Goal: Task Accomplishment & Management: Use online tool/utility

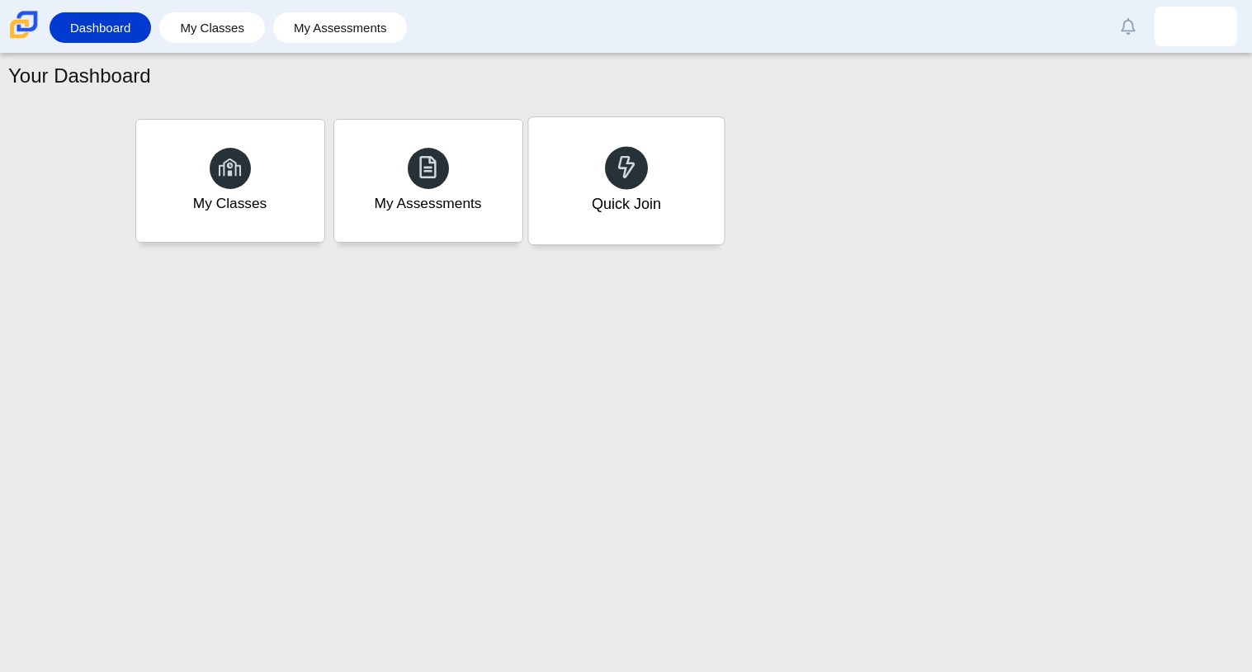
click at [639, 149] on div "Quick Join" at bounding box center [626, 180] width 196 height 127
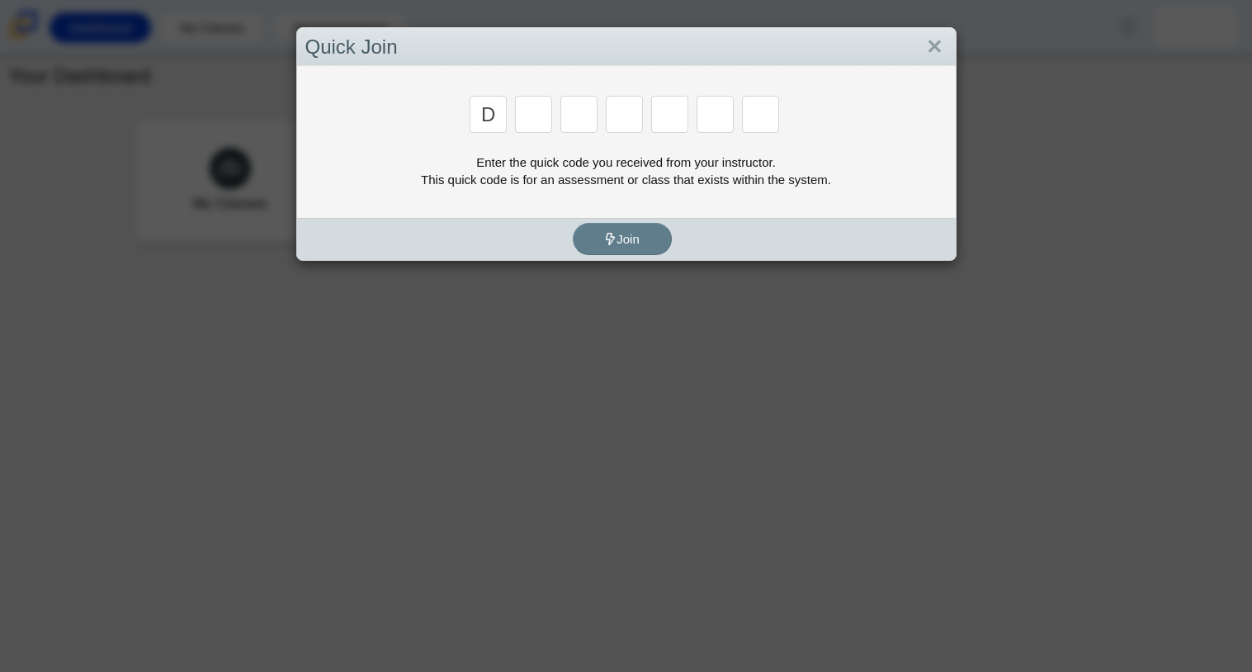
type input "d"
type input "a"
type input "w"
type input "n"
type input "a"
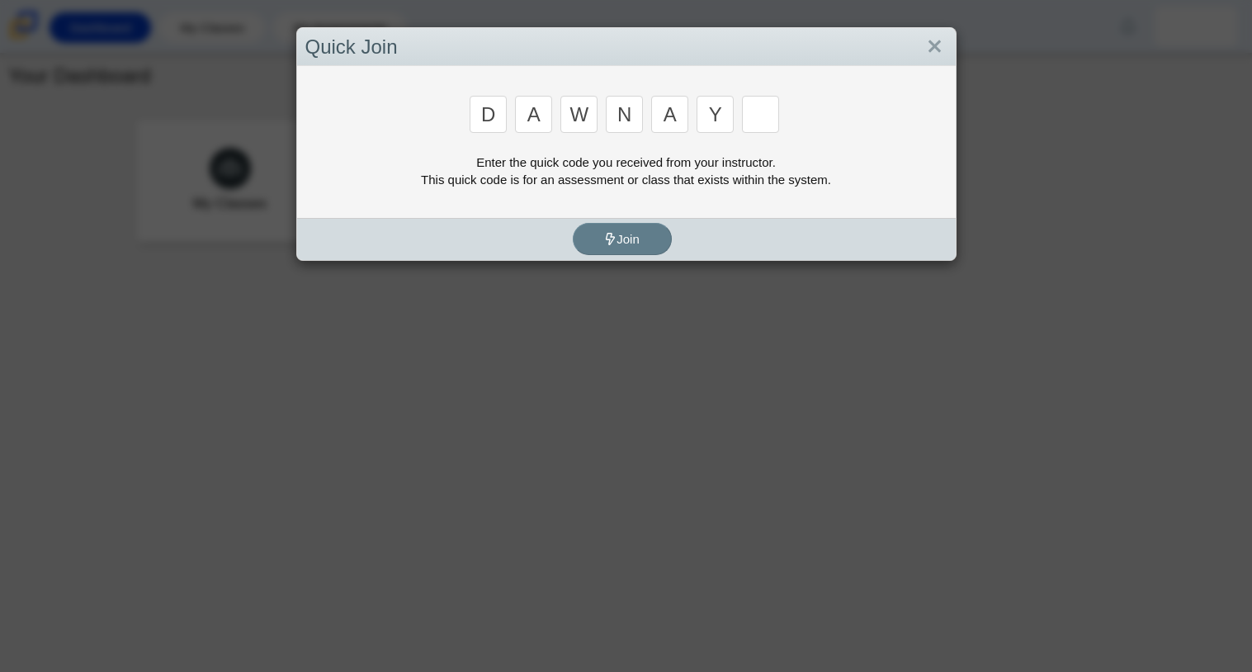
type input "y"
type input "3"
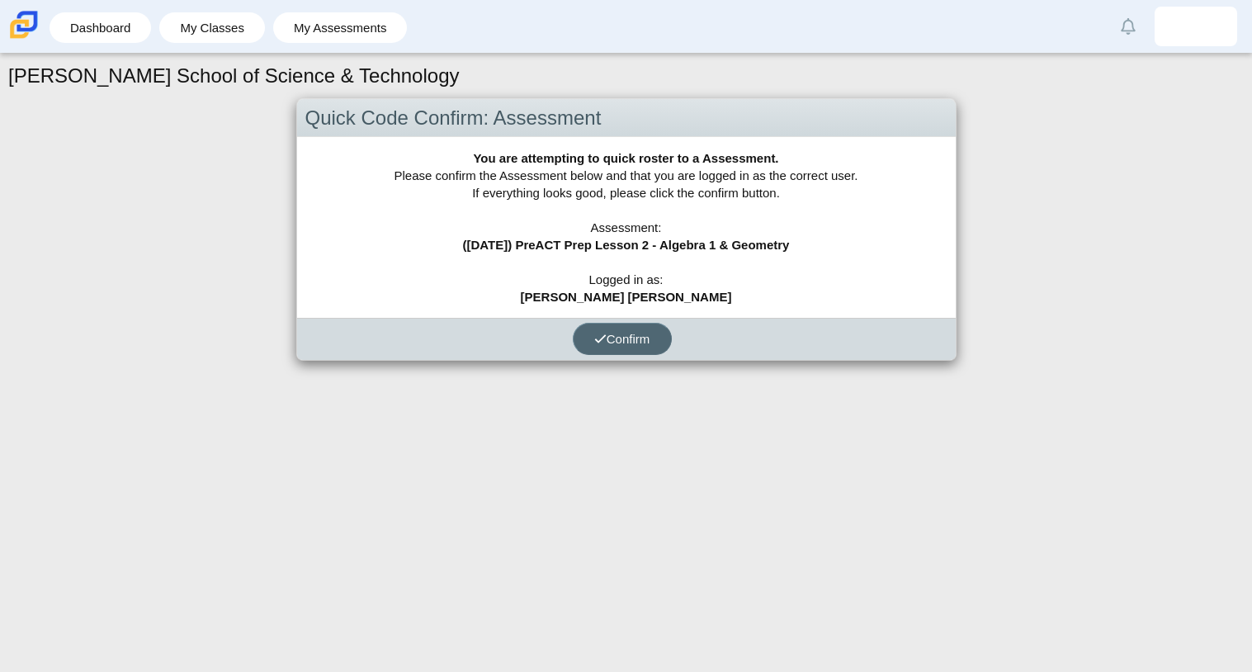
click at [645, 333] on span "Confirm" at bounding box center [622, 339] width 56 height 14
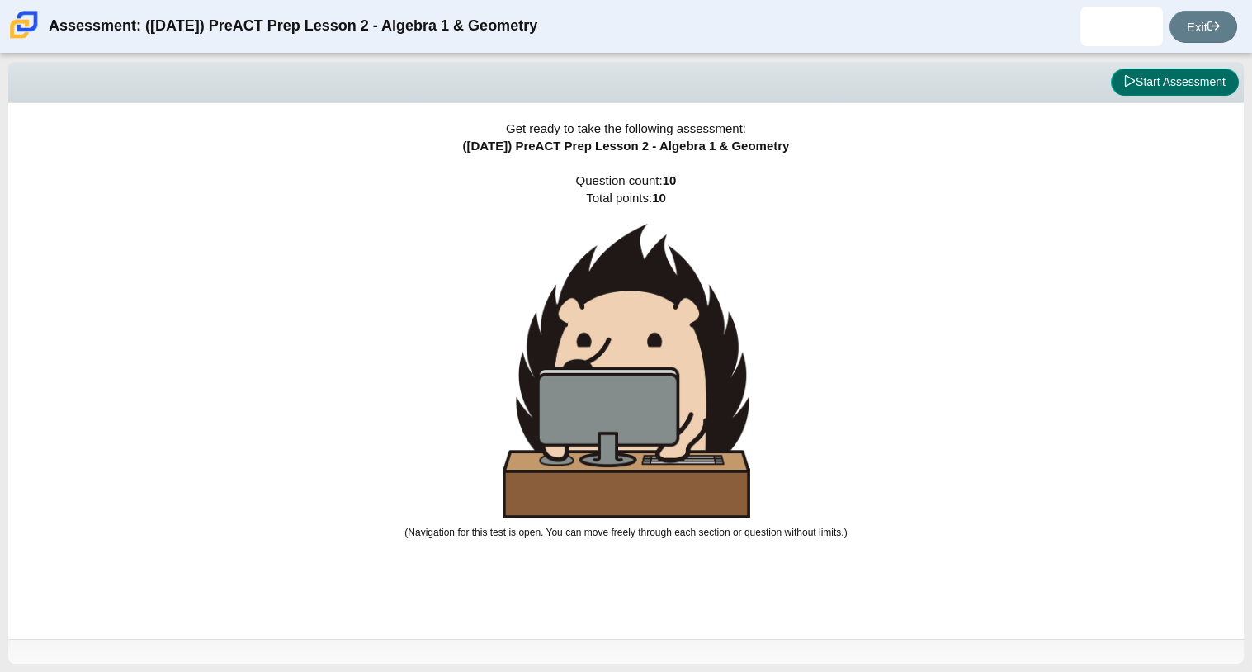
click at [1154, 80] on button "Start Assessment" at bounding box center [1175, 83] width 128 height 28
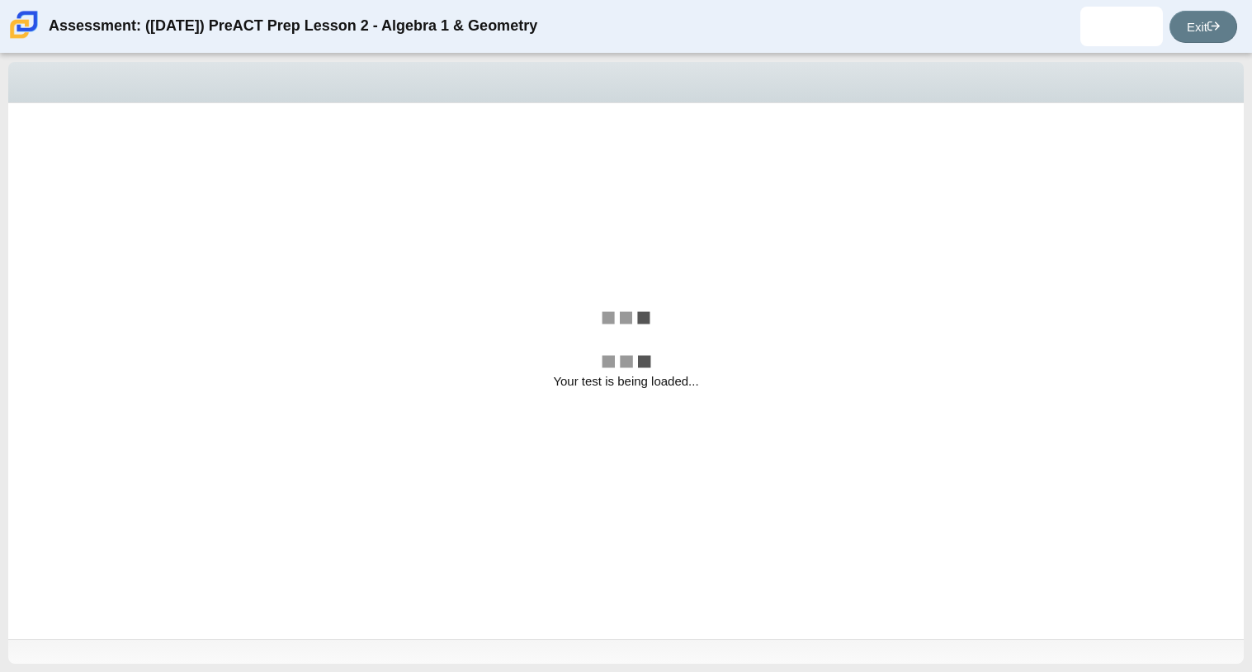
select select "14773eaf-2ca1-47ae-afe7-a624a56f34b3"
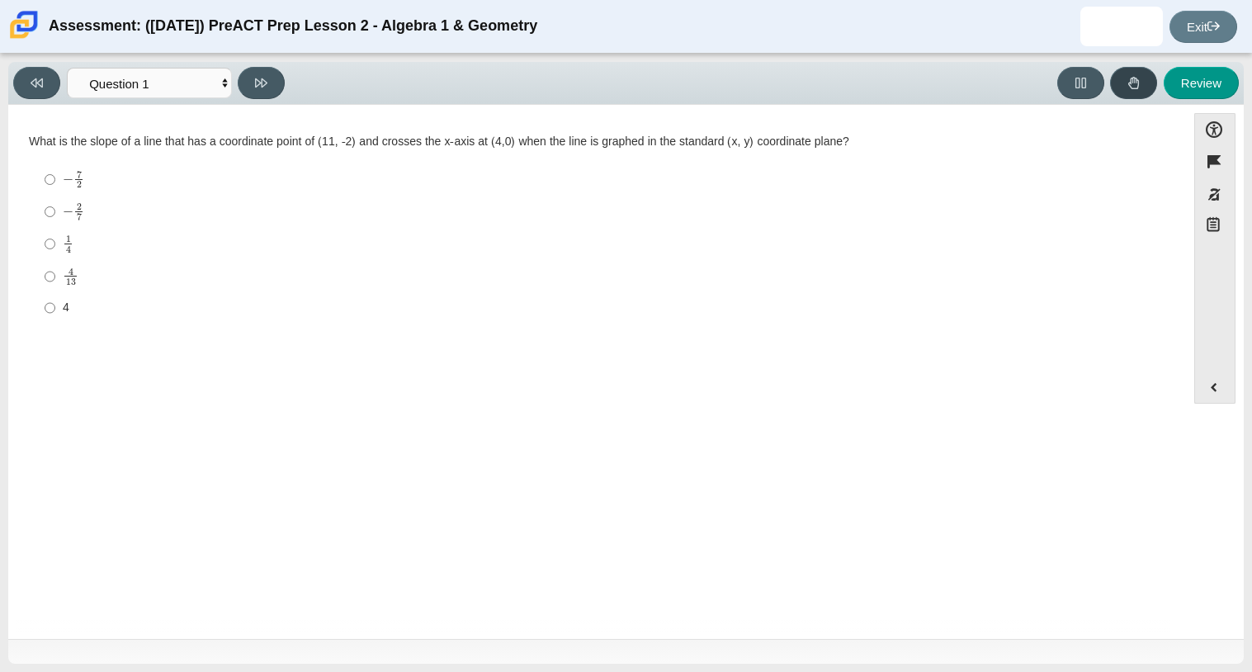
click at [1154, 80] on button at bounding box center [1133, 83] width 47 height 32
click at [48, 206] on input "− 2 7 negative 2 sevenths" at bounding box center [50, 212] width 11 height 32
radio input "true"
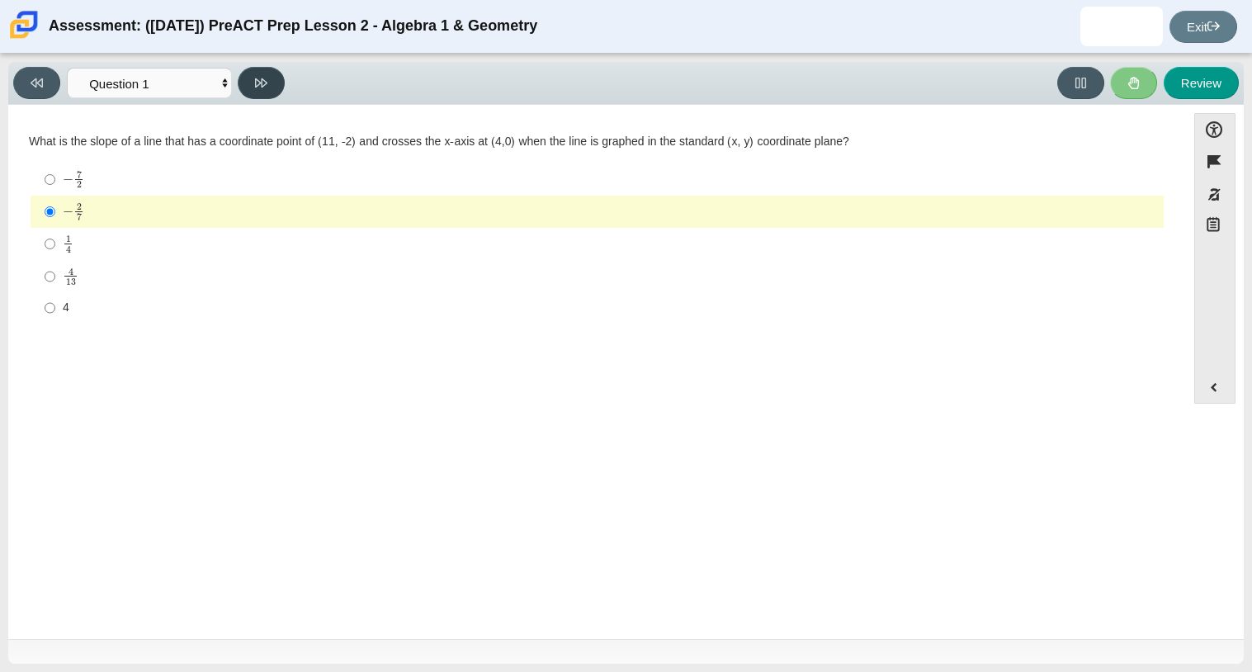
click at [256, 73] on button at bounding box center [261, 83] width 47 height 32
select select "489dcffd-4e6a-49cf-a9d6-ad1d4a911a4e"
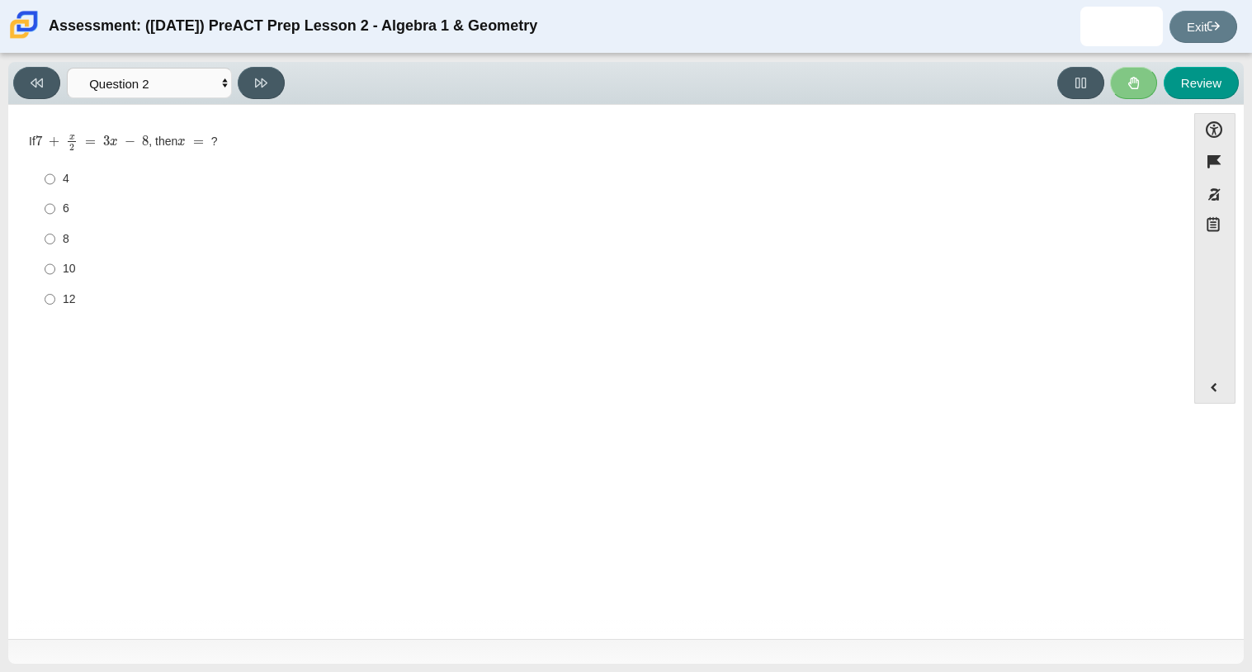
click at [229, 238] on div "8" at bounding box center [610, 239] width 1094 height 17
click at [55, 238] on input "8 8" at bounding box center [50, 239] width 11 height 30
radio input "true"
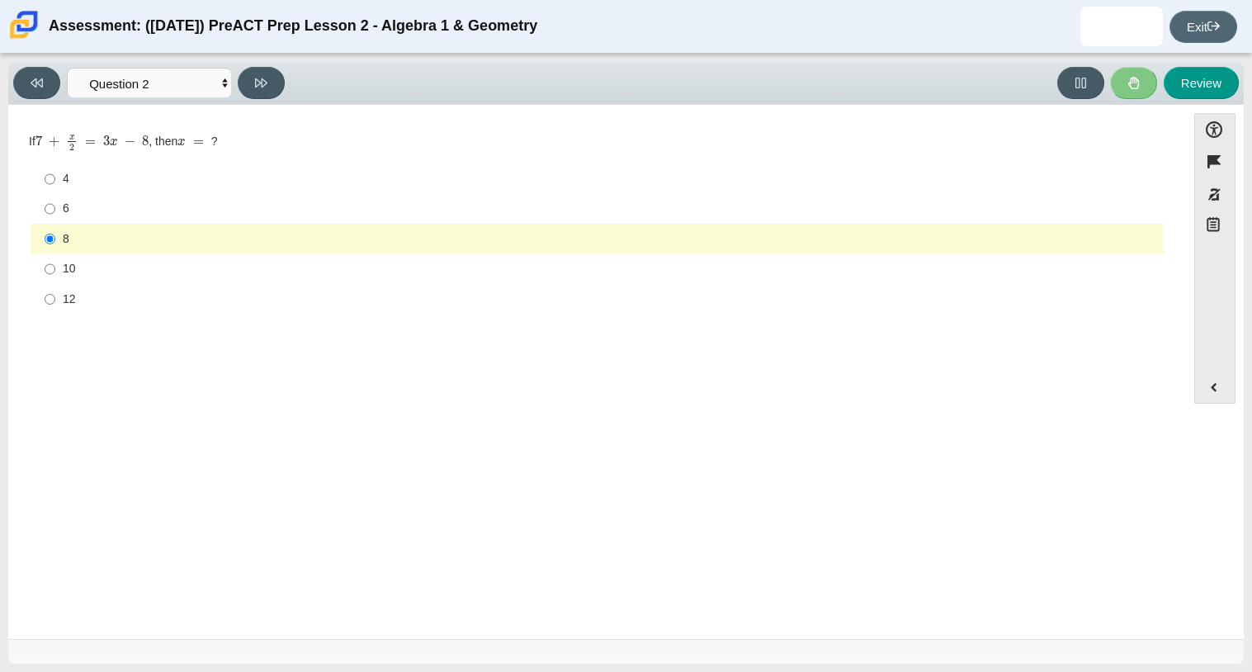
click at [1190, 11] on link "Exit" at bounding box center [1203, 27] width 68 height 32
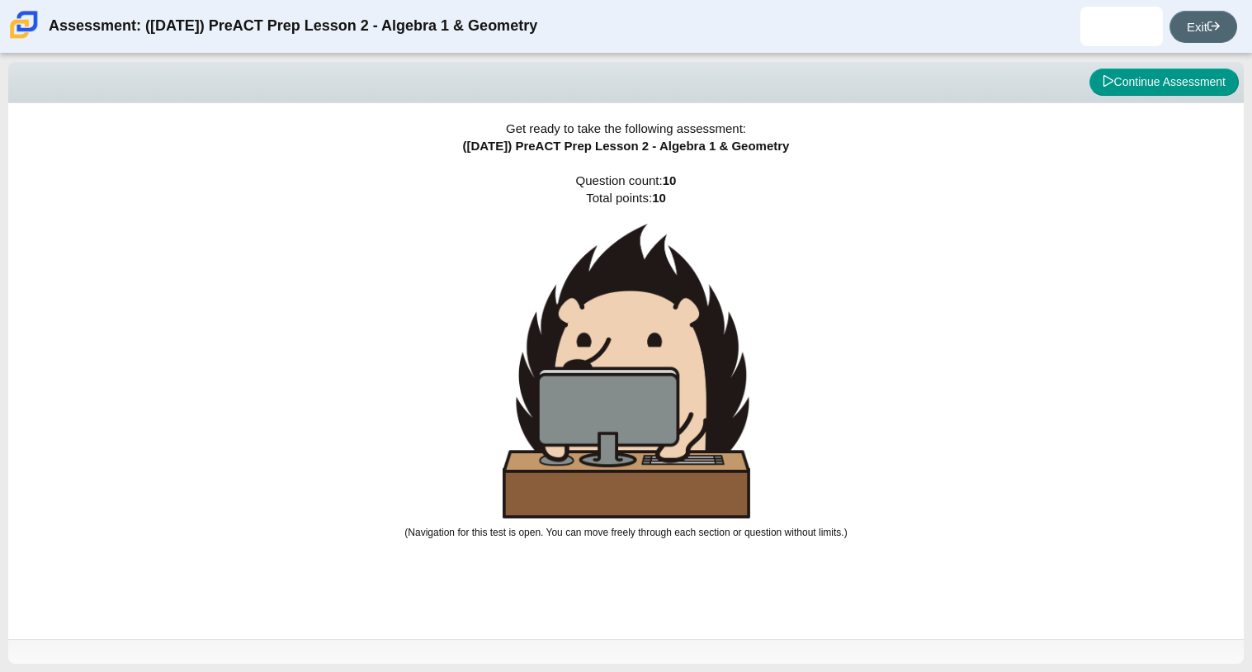
click at [1176, 35] on link "Exit" at bounding box center [1203, 27] width 68 height 32
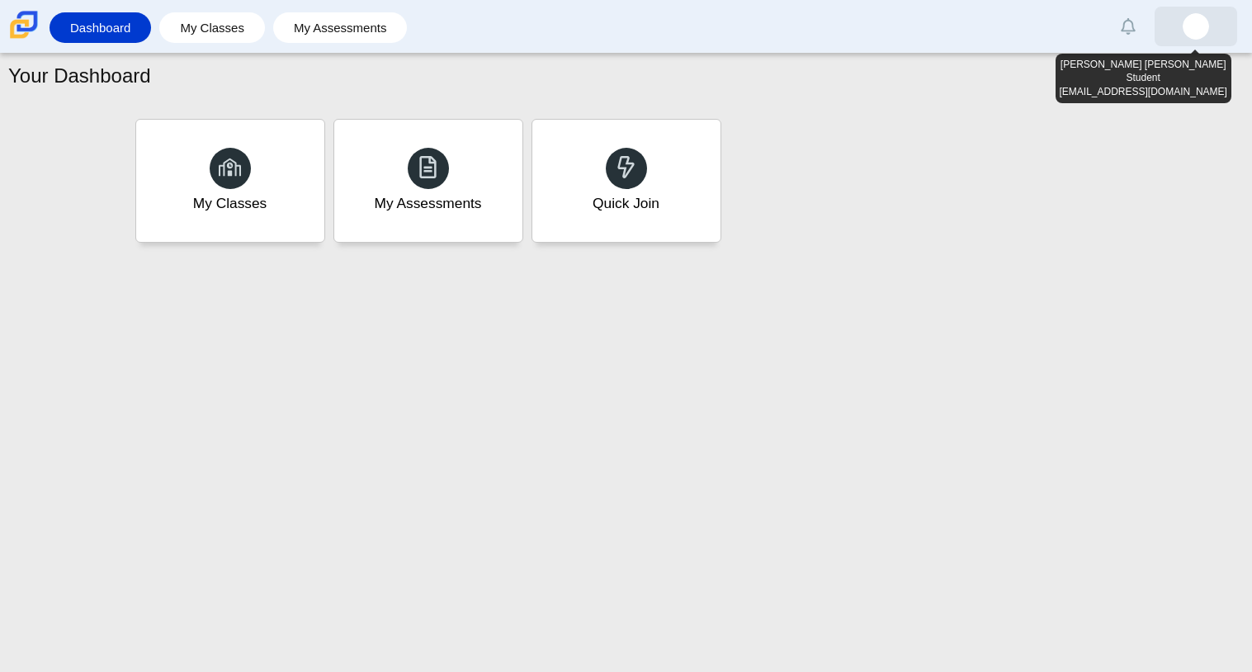
click at [1184, 42] on link at bounding box center [1196, 27] width 83 height 40
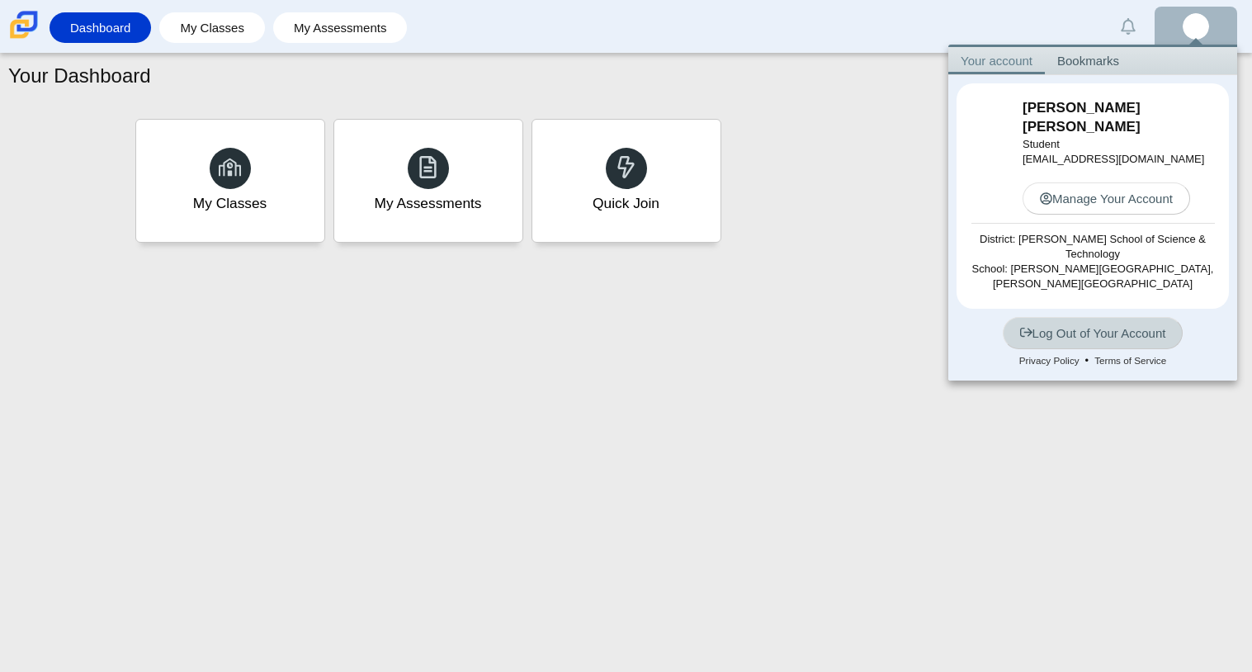
click at [1056, 317] on link "Log Out of Your Account" at bounding box center [1093, 333] width 181 height 32
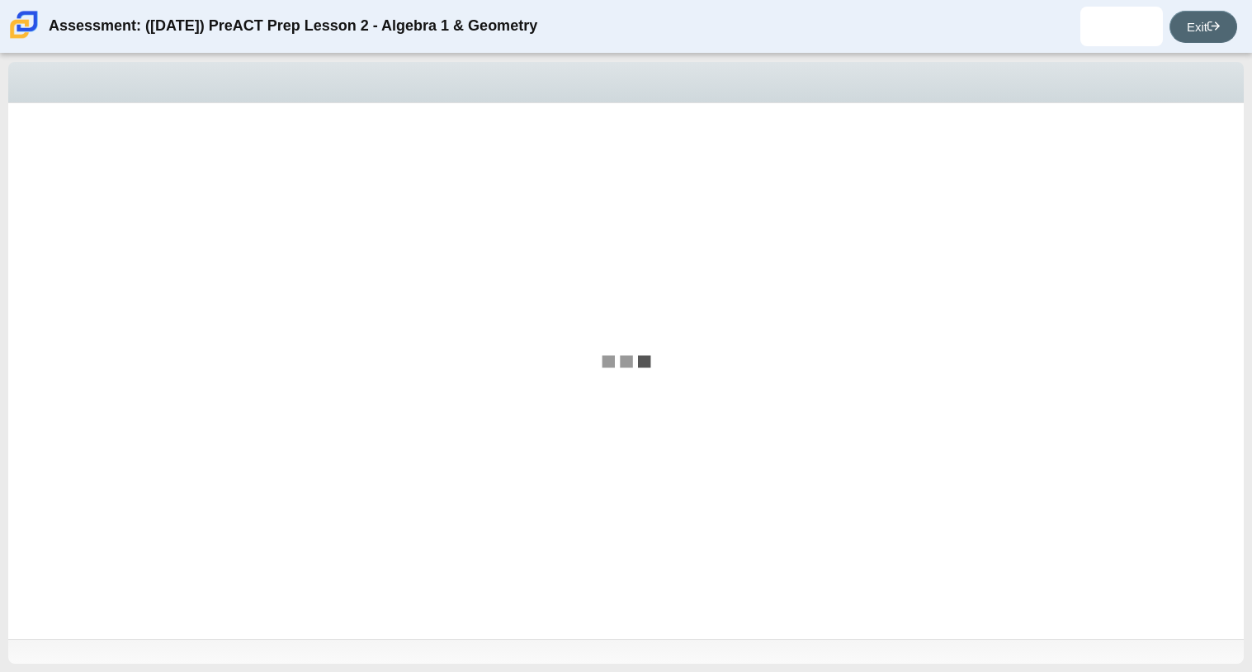
click at [1208, 31] on icon at bounding box center [1213, 26] width 12 height 12
